Goal: Information Seeking & Learning: Check status

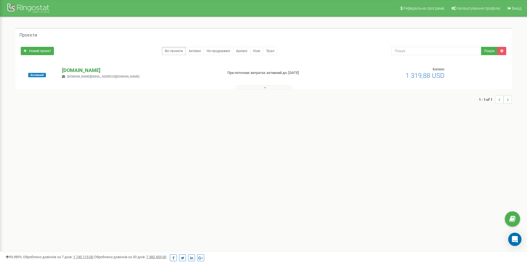
click at [89, 70] on p "[DOMAIN_NAME]" at bounding box center [140, 70] width 156 height 7
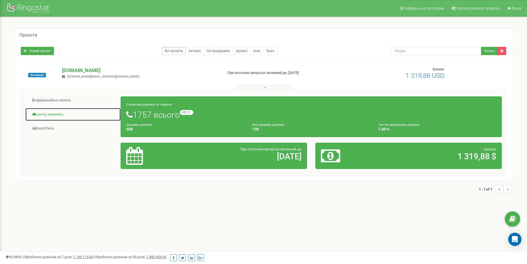
click at [59, 114] on link "Центр звернень" at bounding box center [73, 115] width 96 height 14
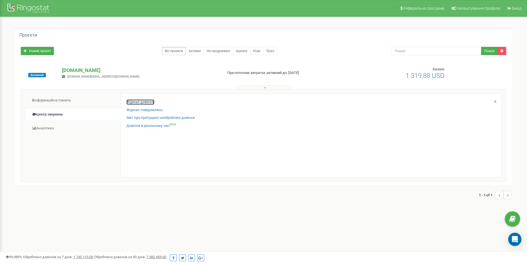
click at [148, 102] on link "Журнал дзвінків" at bounding box center [141, 101] width 28 height 5
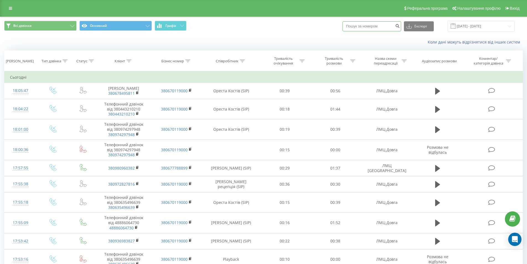
click at [366, 23] on input at bounding box center [372, 26] width 59 height 10
paste input "0504301109"
type input "0504301109"
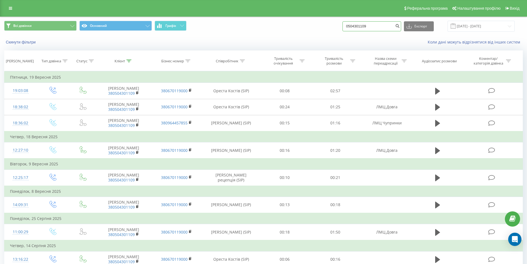
drag, startPoint x: 325, startPoint y: 25, endPoint x: 300, endPoint y: 32, distance: 25.3
click at [301, 31] on div "Всі дзвінки Основний Графік 0504301109 Експорт .csv .xls .xlsx 22.06.2025 - 22.…" at bounding box center [263, 26] width 519 height 11
paste input "66 247 6764"
type input "0 66 247 6764"
click at [400, 24] on icon "submit" at bounding box center [397, 25] width 5 height 3
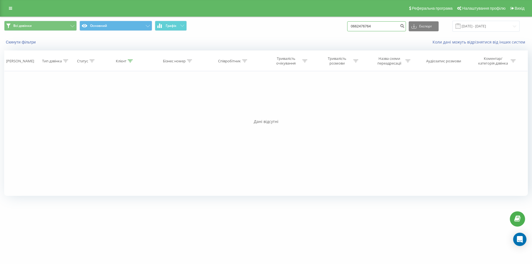
drag, startPoint x: 389, startPoint y: 29, endPoint x: 324, endPoint y: 42, distance: 65.8
click at [324, 42] on div "Всі дзвінки Основний Графік 0662476764 Експорт .csv .xls .xlsx 22.06.2025 - 22.…" at bounding box center [265, 33] width 531 height 32
paste input "68 673 8051"
type input "0 68 673 8051"
click at [12, 7] on icon at bounding box center [10, 8] width 3 height 4
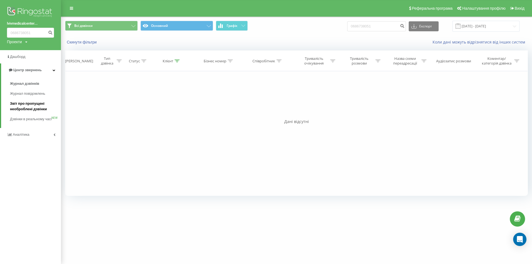
click at [27, 106] on span "Звіт про пропущені необроблені дзвінки" at bounding box center [34, 106] width 48 height 11
click at [28, 110] on span "Звіт про пропущені необроблені дзвінки" at bounding box center [34, 106] width 48 height 11
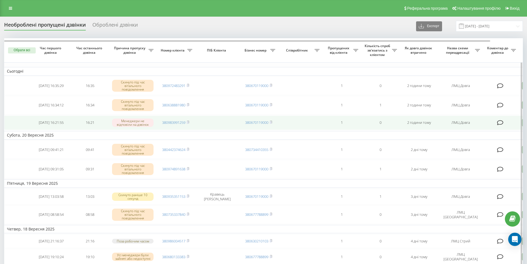
click at [500, 122] on icon at bounding box center [500, 123] width 6 height 6
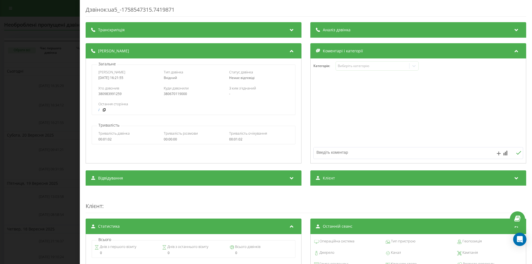
click at [344, 151] on textarea at bounding box center [396, 152] width 167 height 10
type textarea "випадково"
click at [517, 154] on button at bounding box center [518, 153] width 9 height 5
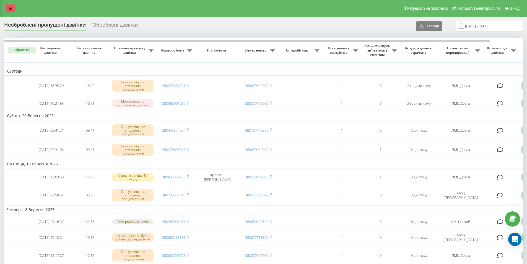
click at [10, 10] on link at bounding box center [11, 8] width 10 height 8
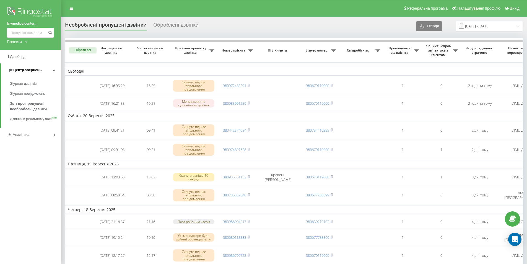
click at [25, 69] on span "Центр звернень" at bounding box center [27, 70] width 28 height 4
click at [30, 71] on span "Центр звернень" at bounding box center [26, 70] width 28 height 4
click at [30, 83] on span "Журнал дзвінків" at bounding box center [24, 84] width 29 height 6
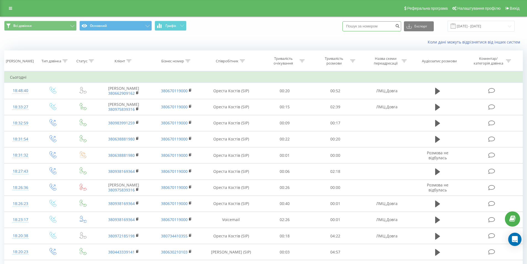
drag, startPoint x: 388, startPoint y: 26, endPoint x: 288, endPoint y: 35, distance: 101.0
click at [289, 38] on div "Всі дзвінки Основний Графік Експорт .csv .xls .xlsx 22.08.2025 - 22.09.2025 Кол…" at bounding box center [263, 33] width 527 height 32
paste input "0 97 604 8737"
type input "0 97 604 8737"
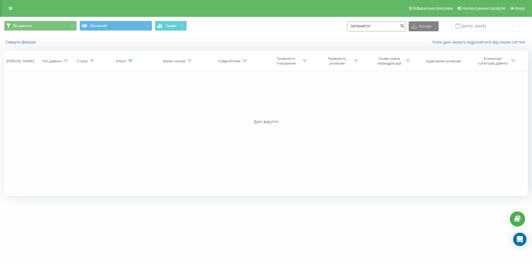
drag, startPoint x: 377, startPoint y: 23, endPoint x: 318, endPoint y: 28, distance: 58.7
click at [318, 28] on div "Всі дзвінки Основний Графік 0976048737 Експорт .csv .xls .xlsx 22.06.2025 - 22.…" at bounding box center [265, 26] width 523 height 11
paste input "98 210 299"
type input "0 98 210 2997"
click at [404, 27] on icon "submit" at bounding box center [401, 25] width 5 height 3
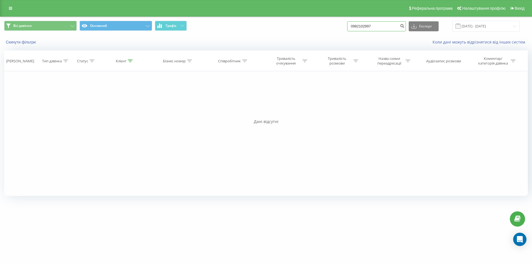
drag, startPoint x: 379, startPoint y: 27, endPoint x: 298, endPoint y: 36, distance: 81.6
click at [298, 36] on div "Всі дзвінки Основний Графік 0982102997 Експорт .csv .xls .xlsx 22.06.2025 - 22.…" at bounding box center [265, 33] width 531 height 32
paste input "98 210"
type input "0 98 210 2997"
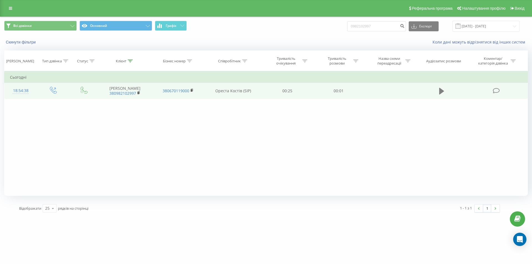
click at [440, 89] on icon at bounding box center [441, 91] width 5 height 7
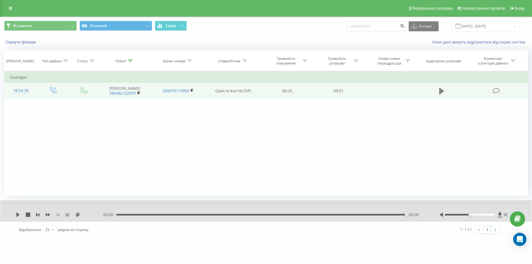
drag, startPoint x: 443, startPoint y: 91, endPoint x: 437, endPoint y: 114, distance: 23.8
click at [443, 91] on icon at bounding box center [441, 91] width 5 height 7
click at [18, 216] on icon at bounding box center [17, 214] width 3 height 4
click at [15, 213] on div "1 x 00:00 00:00 00:00" at bounding box center [265, 210] width 531 height 21
click at [16, 215] on icon at bounding box center [18, 214] width 4 height 4
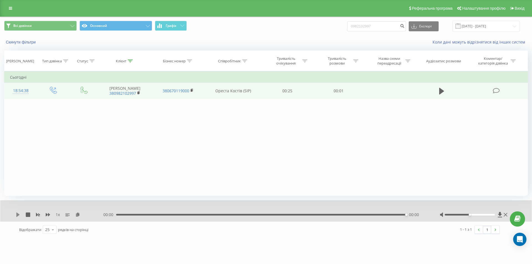
click at [19, 215] on icon at bounding box center [17, 214] width 3 height 4
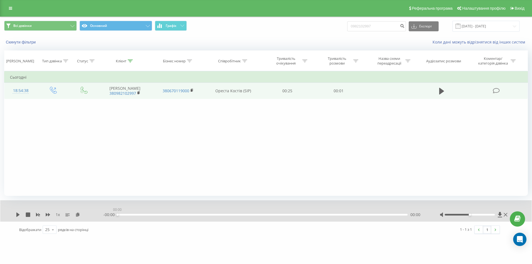
drag, startPoint x: 404, startPoint y: 215, endPoint x: 115, endPoint y: 215, distance: 288.5
click at [115, 215] on div "- 00:00 00:00 00:00" at bounding box center [264, 215] width 322 height 6
click at [16, 214] on icon at bounding box center [18, 214] width 4 height 4
